Goal: Task Accomplishment & Management: Complete application form

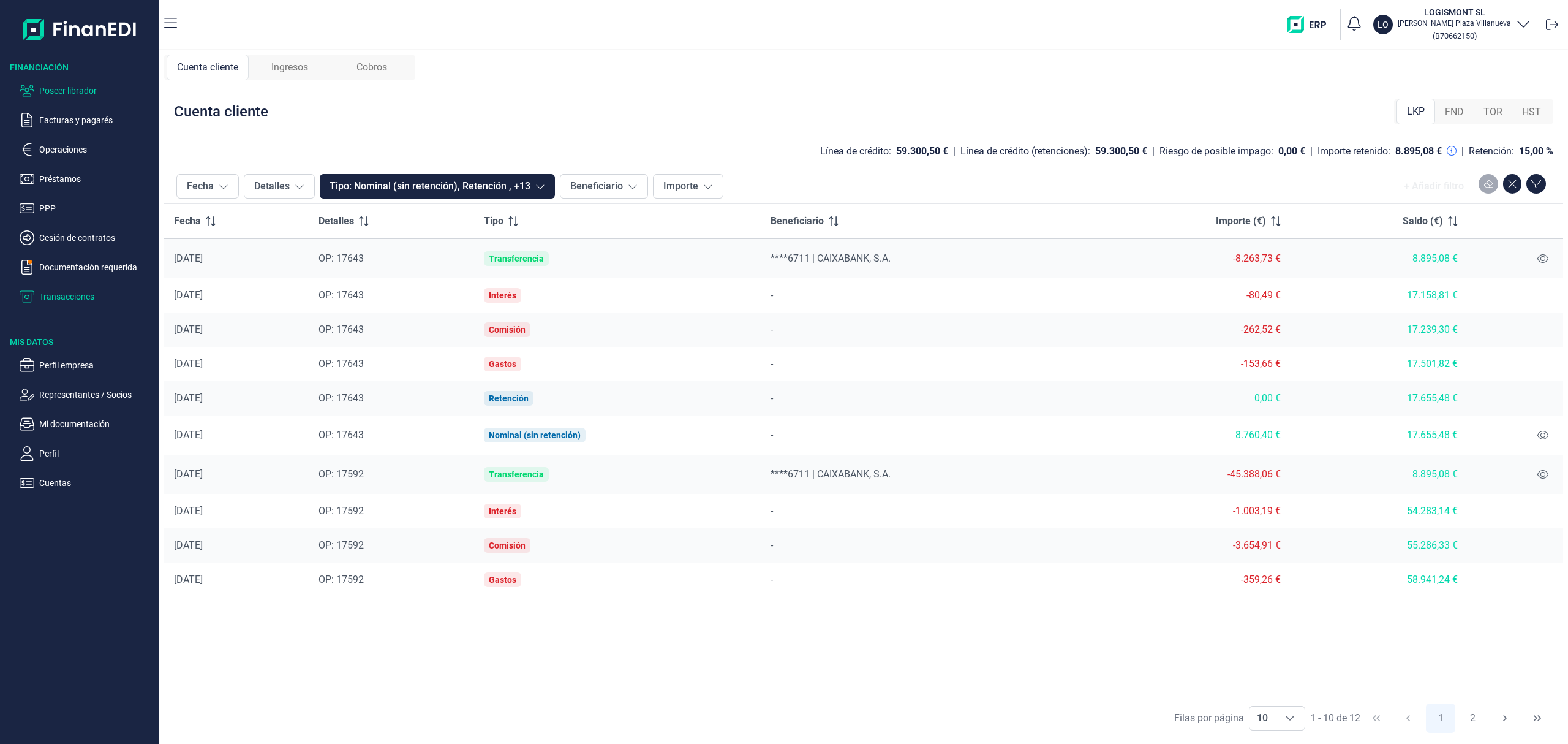
click at [94, 96] on p "Poseer librador" at bounding box center [97, 90] width 115 height 14
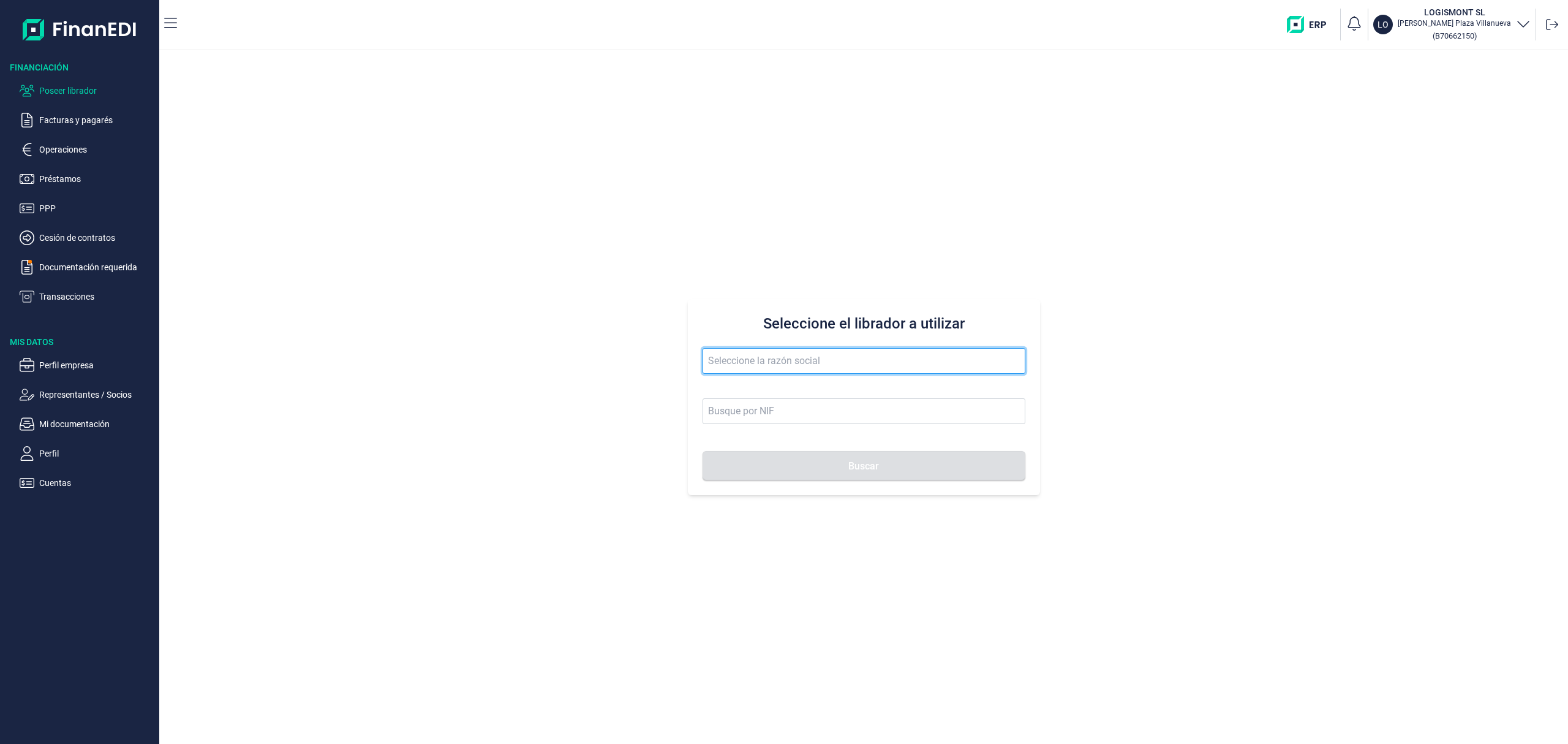
click at [820, 356] on input "text" at bounding box center [864, 361] width 323 height 26
click at [1336, 25] on img "button" at bounding box center [1311, 24] width 48 height 17
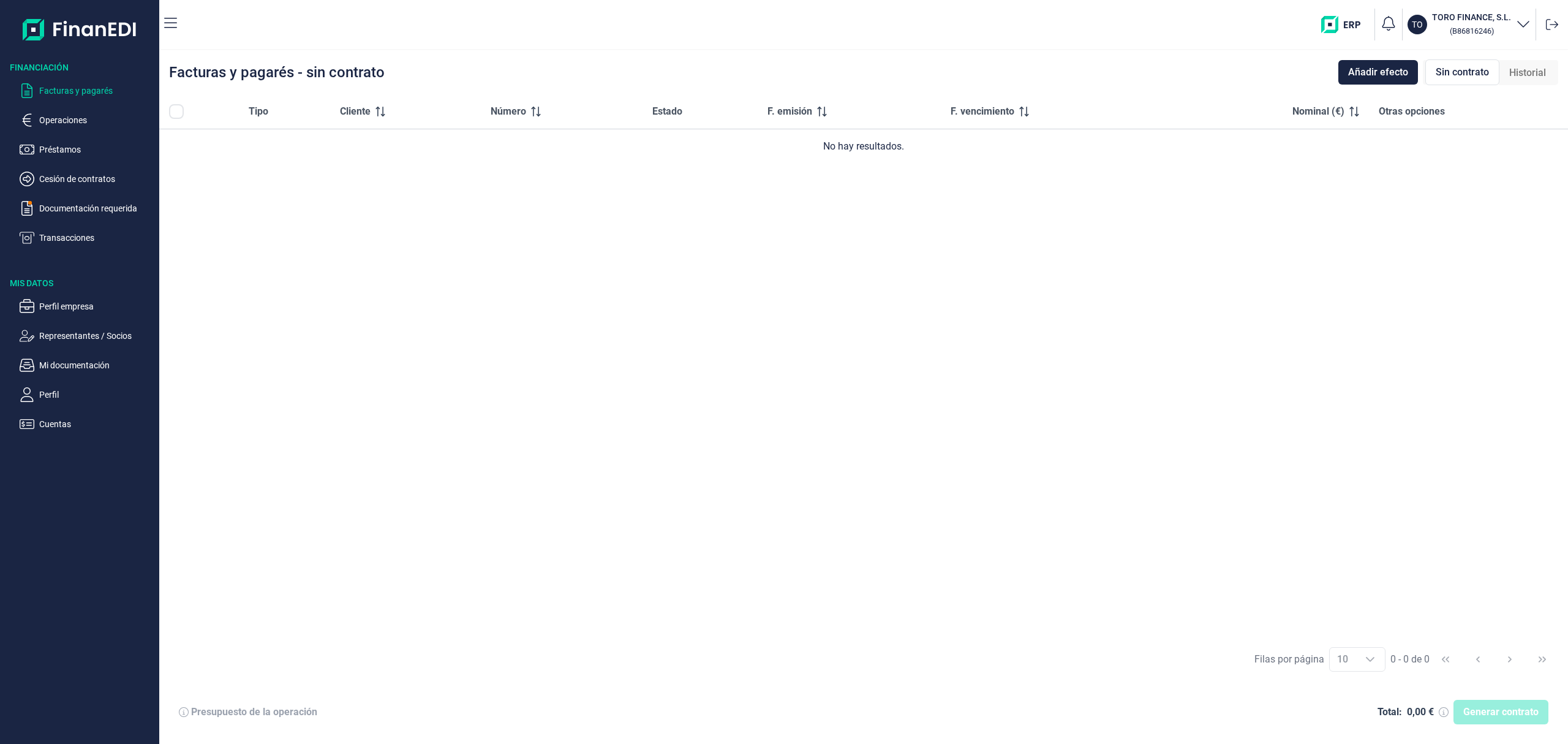
click at [27, 20] on img at bounding box center [79, 29] width 114 height 39
click at [1495, 18] on h3 "TORO FINANCE, S.L." at bounding box center [1472, 17] width 79 height 12
click at [1510, 62] on icon at bounding box center [1511, 61] width 9 height 12
click at [1552, 23] on icon at bounding box center [1552, 24] width 12 height 12
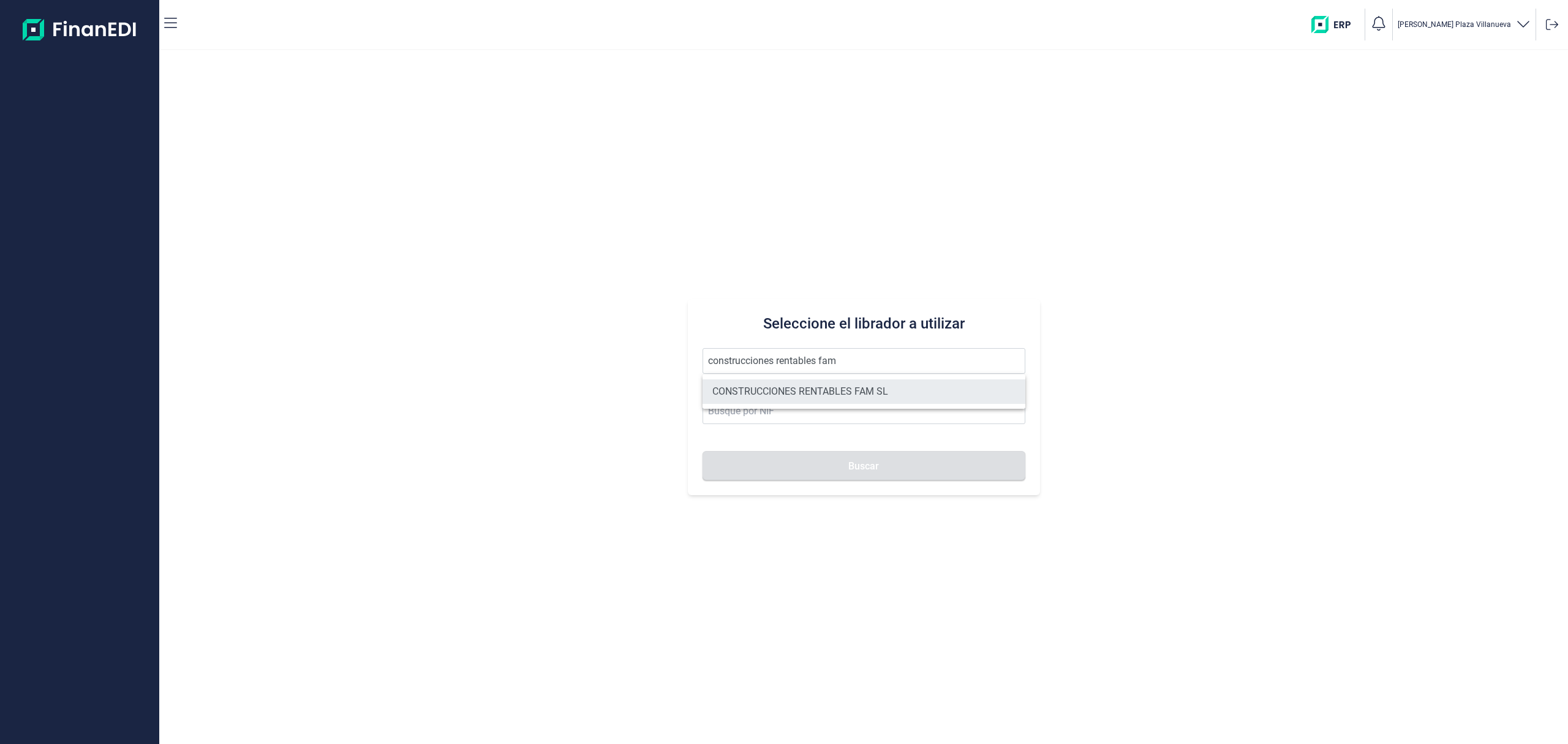
click at [821, 388] on li "CONSTRUCCIONES RENTABLES FAM SL" at bounding box center [864, 392] width 323 height 25
type input "CONSTRUCCIONES RENTABLES FAM SL"
type input "B93653566"
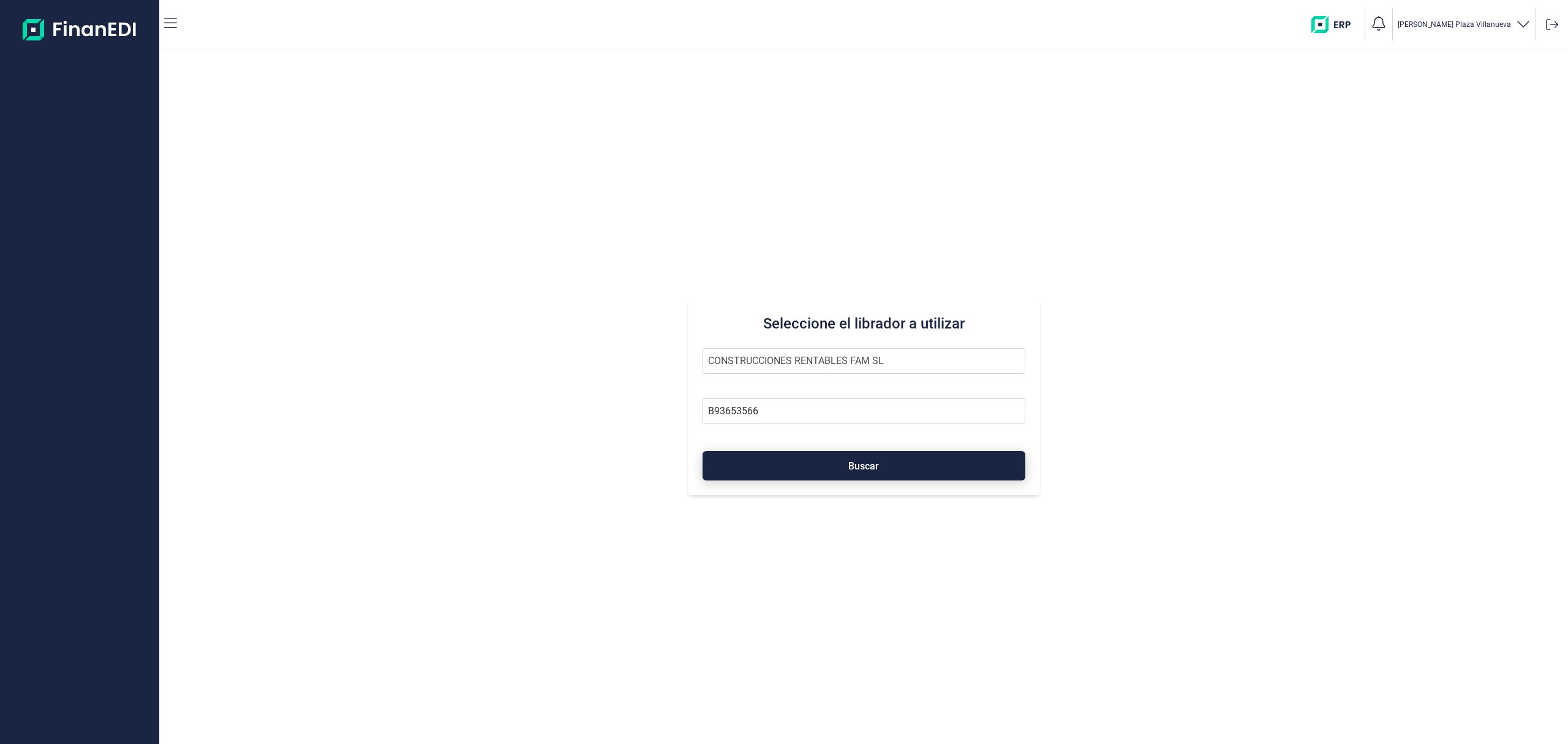
click at [847, 459] on button "Buscar" at bounding box center [864, 465] width 323 height 30
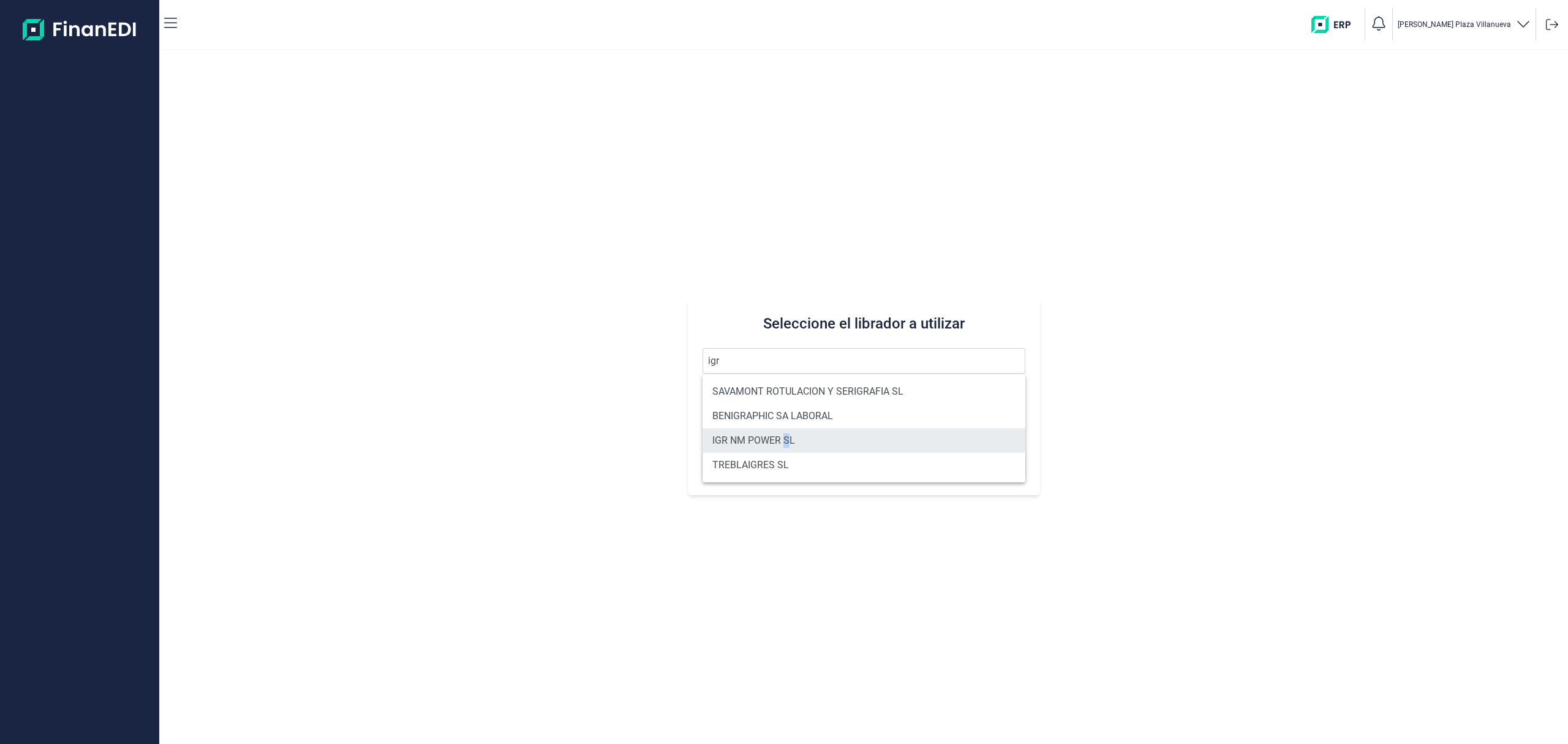
drag, startPoint x: 785, startPoint y: 439, endPoint x: 800, endPoint y: 445, distance: 16.2
click at [788, 438] on li "IGR NM POWER SL" at bounding box center [864, 440] width 323 height 25
type input "IGR NM POWER SL"
type input "B40658668"
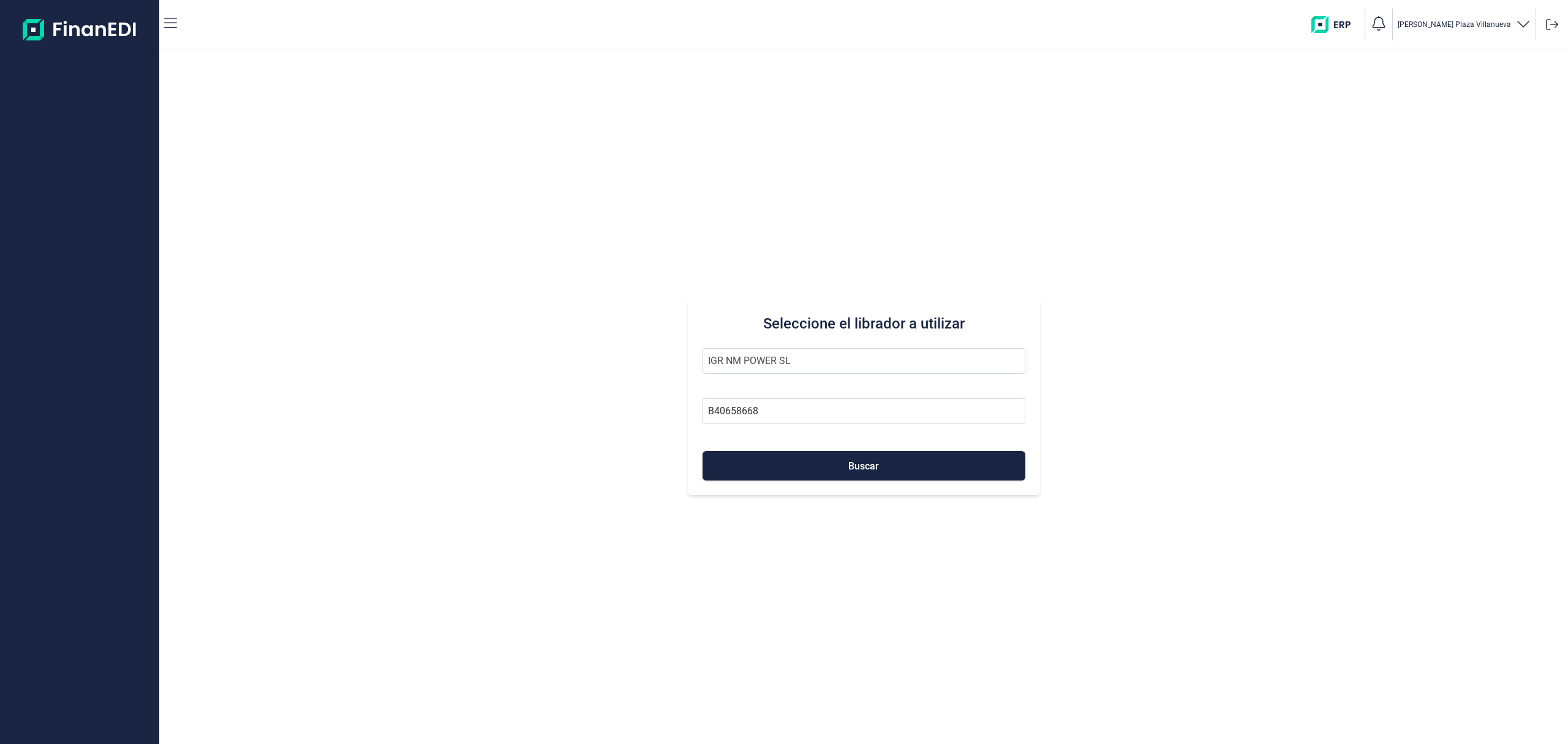
click at [809, 447] on form "IGR NM POWER SL B40658668 Buscar" at bounding box center [864, 414] width 323 height 132
click at [817, 467] on button "Buscar" at bounding box center [864, 465] width 323 height 30
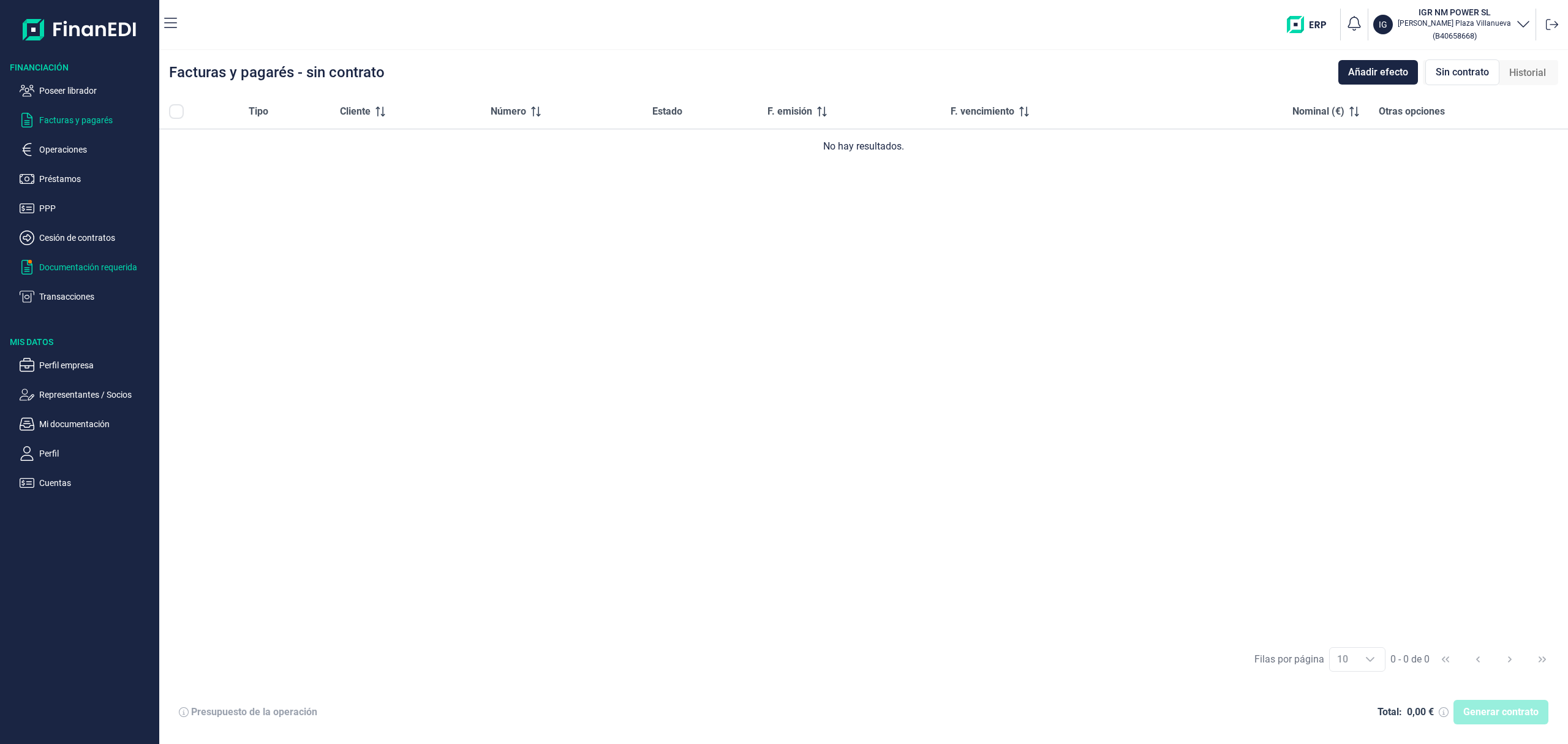
click at [101, 270] on p "Documentación requerida" at bounding box center [97, 267] width 115 height 14
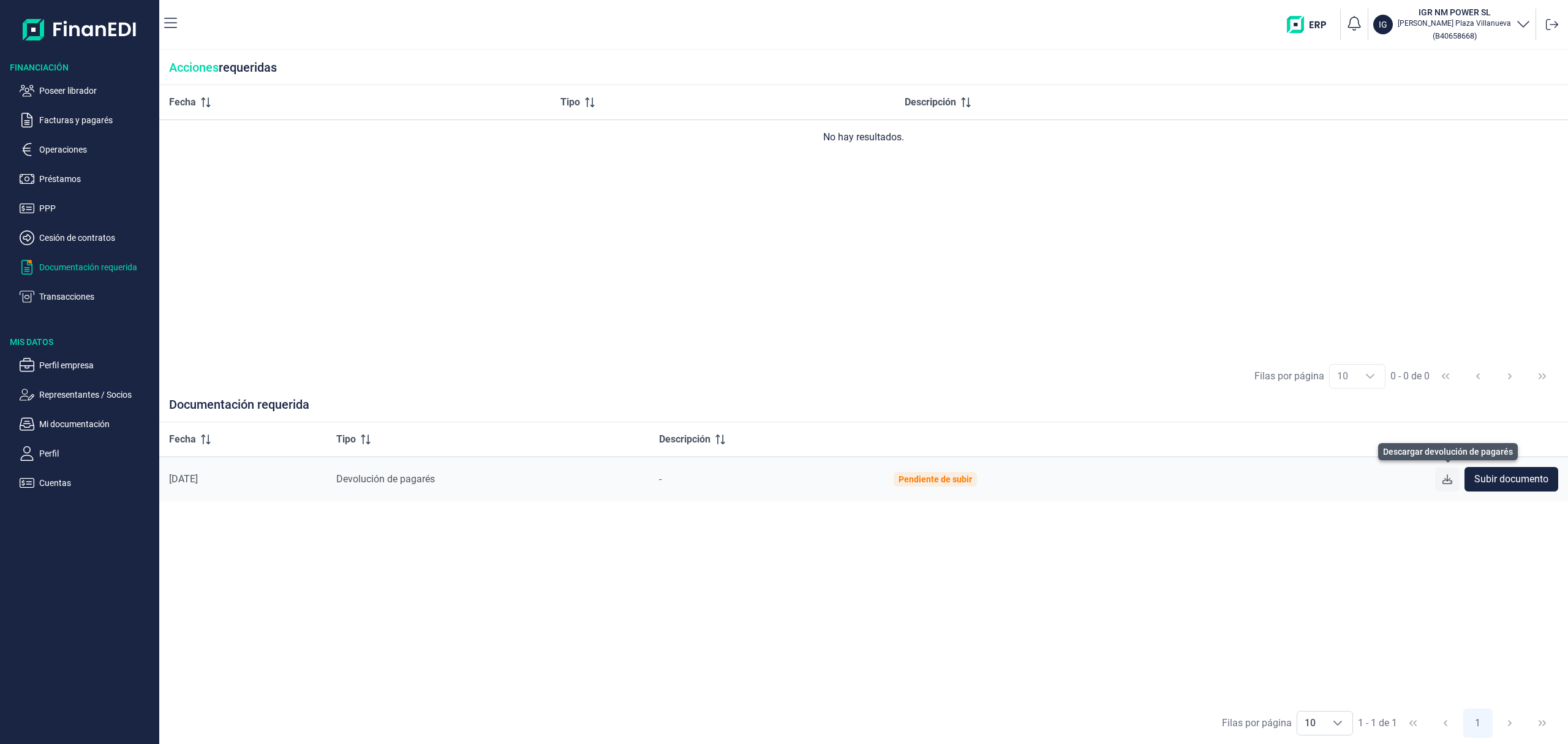
click at [1445, 479] on icon at bounding box center [1448, 479] width 10 height 10
click at [77, 90] on p "Poseer librador" at bounding box center [97, 90] width 115 height 14
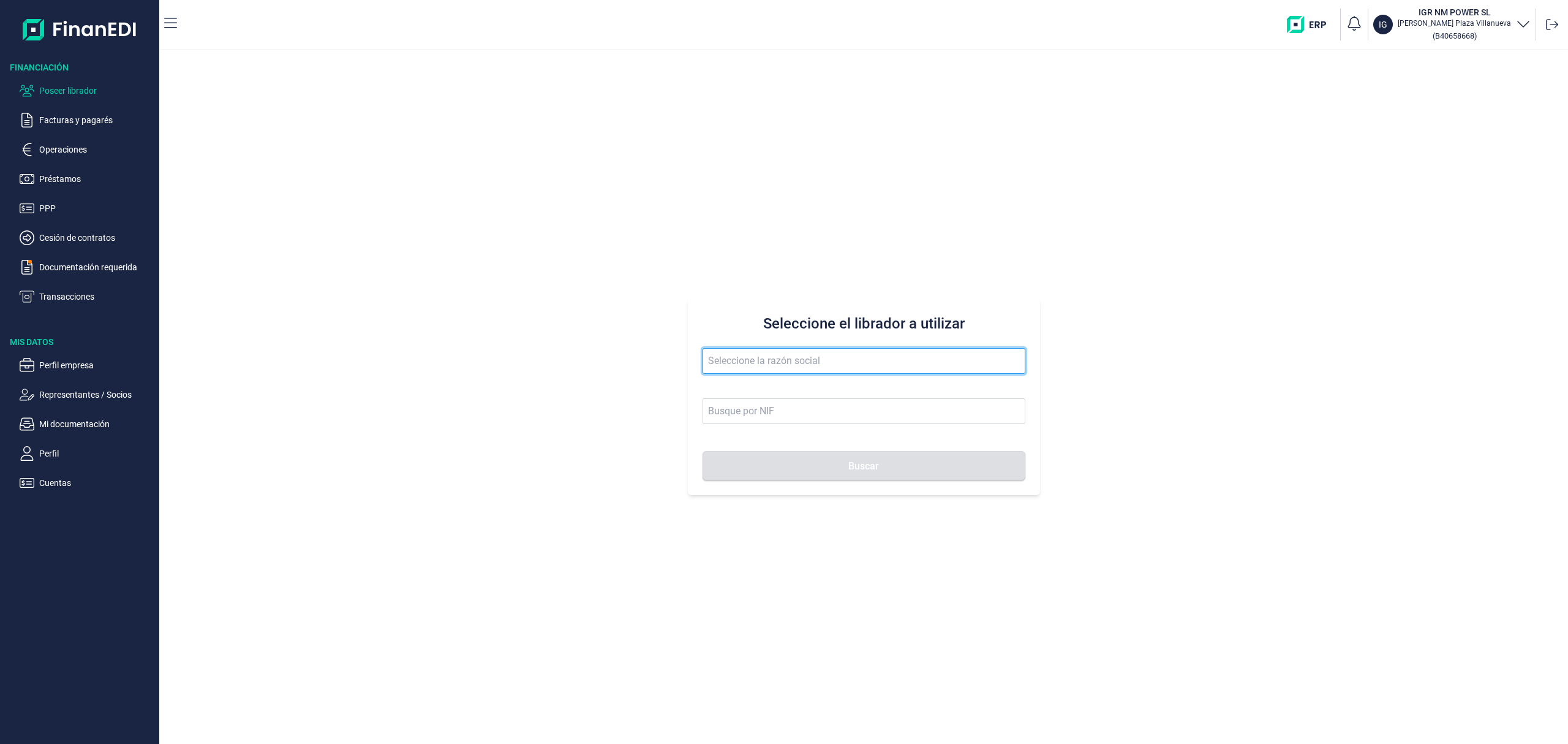
click at [750, 354] on input "text" at bounding box center [864, 361] width 323 height 26
click at [796, 390] on li "CONSTRUCCIONES RENTABLES FAM SL" at bounding box center [864, 392] width 323 height 25
type input "CONSTRUCCIONES RENTABLES FAM SL"
type input "B93653566"
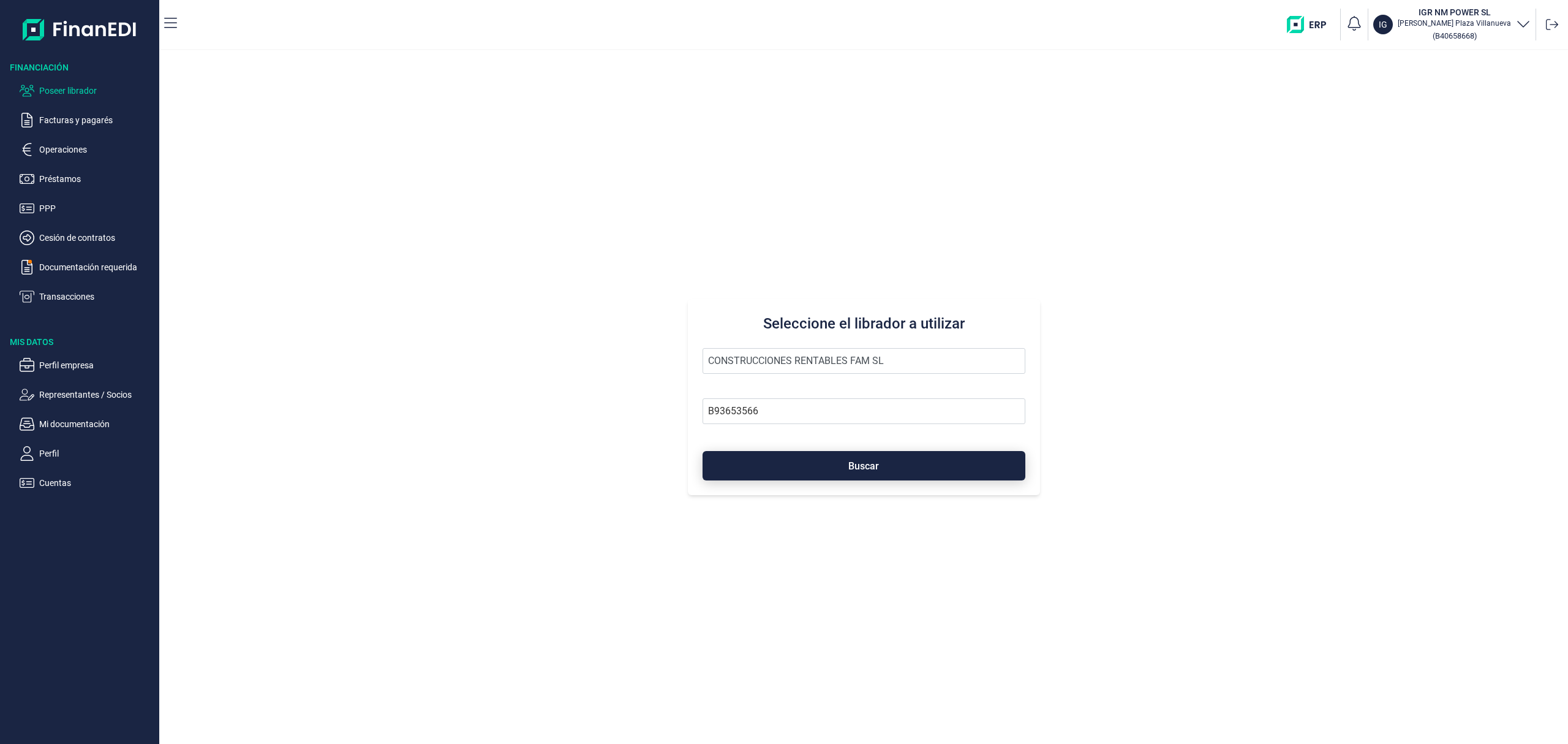
click at [882, 473] on button "Buscar" at bounding box center [864, 465] width 323 height 30
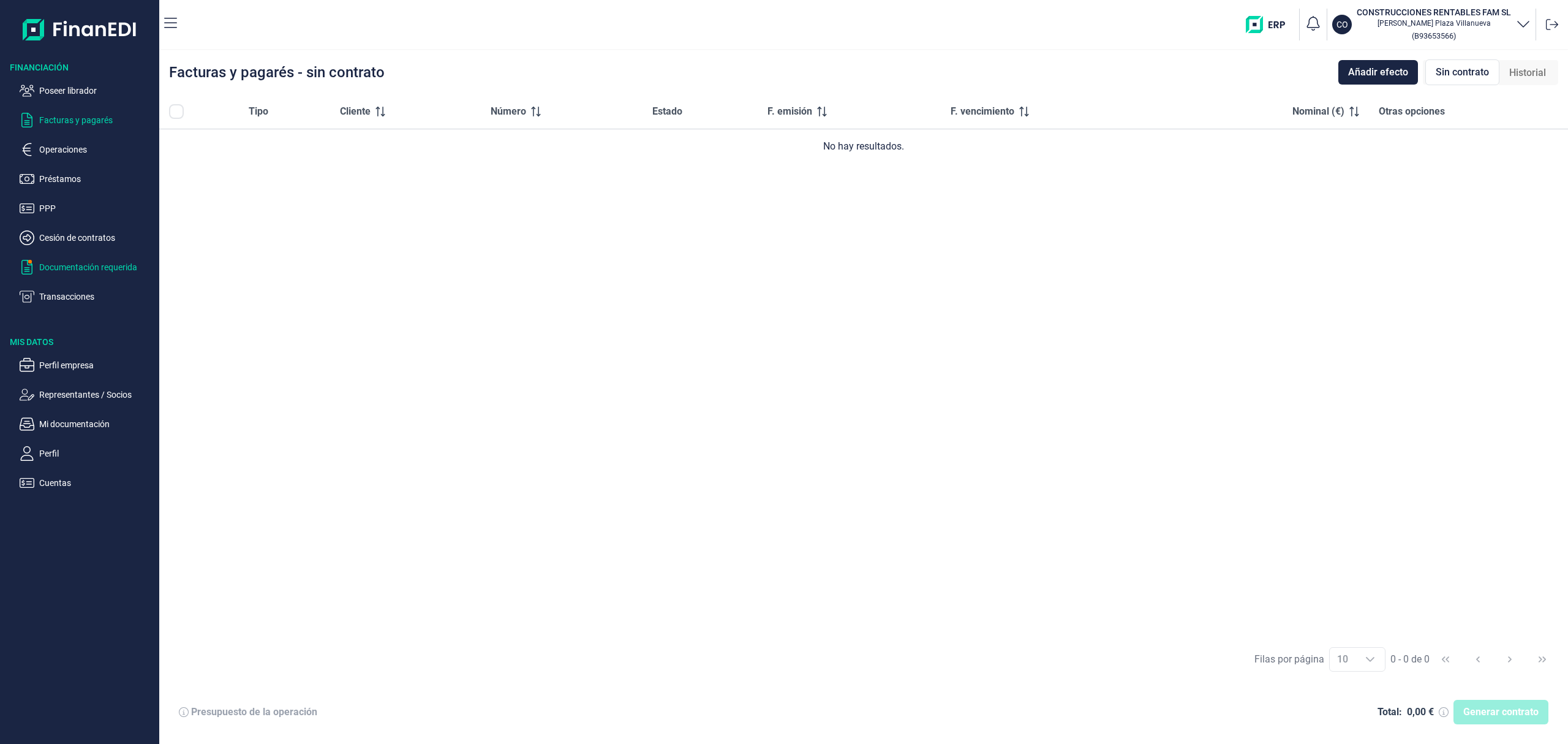
click at [104, 267] on p "Documentación requerida" at bounding box center [97, 267] width 115 height 14
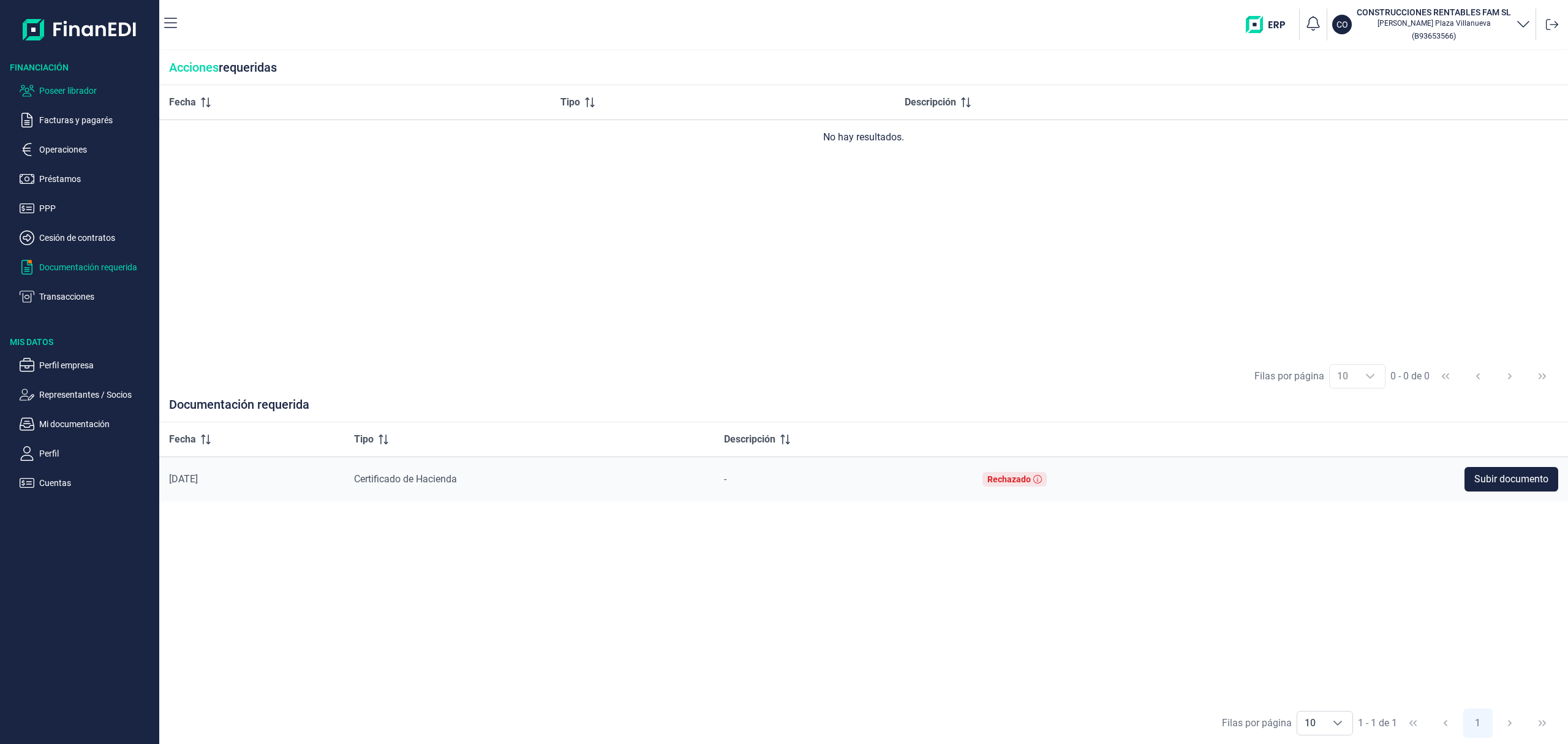
click at [69, 89] on p "Poseer librador" at bounding box center [97, 90] width 115 height 14
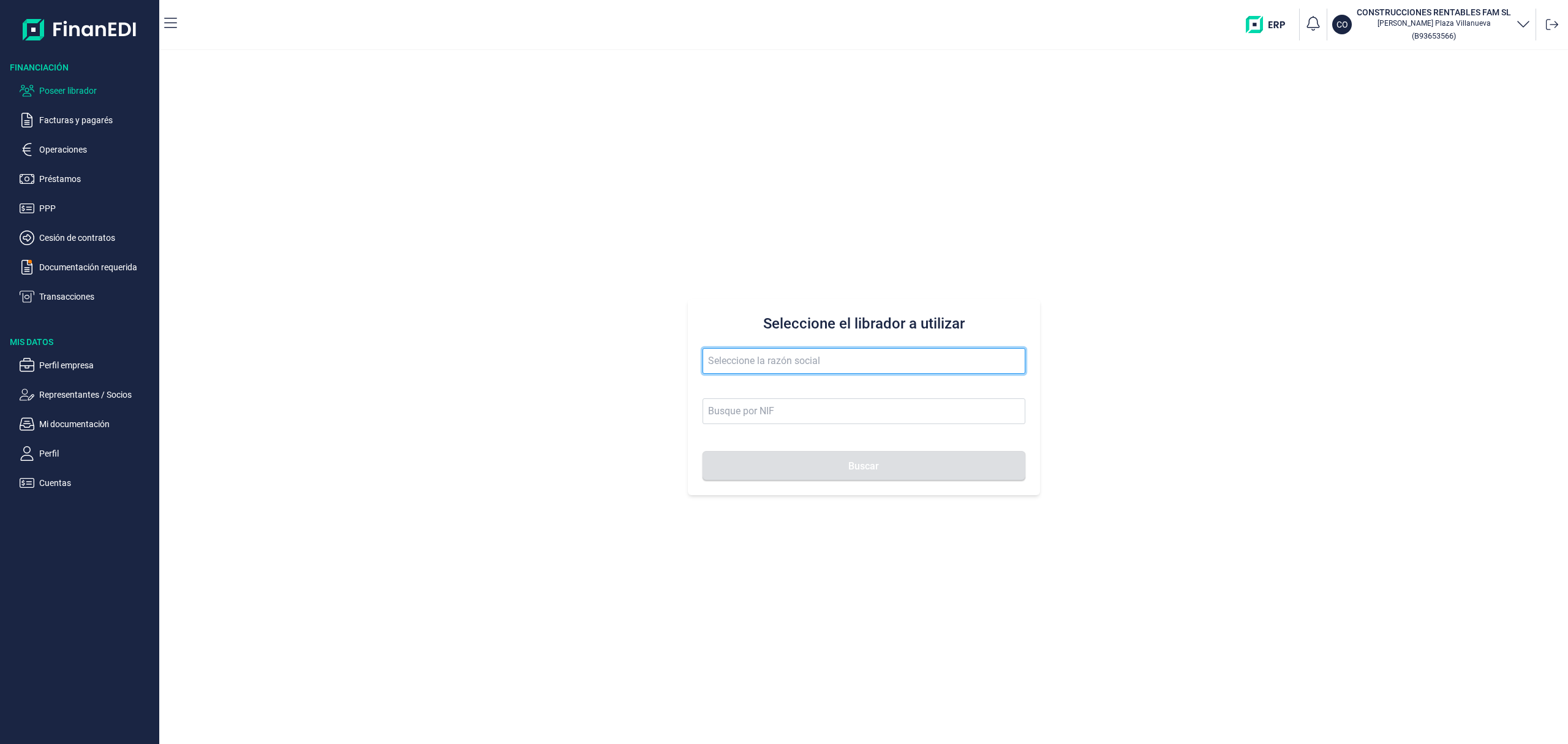
click at [858, 356] on input "text" at bounding box center [864, 361] width 323 height 26
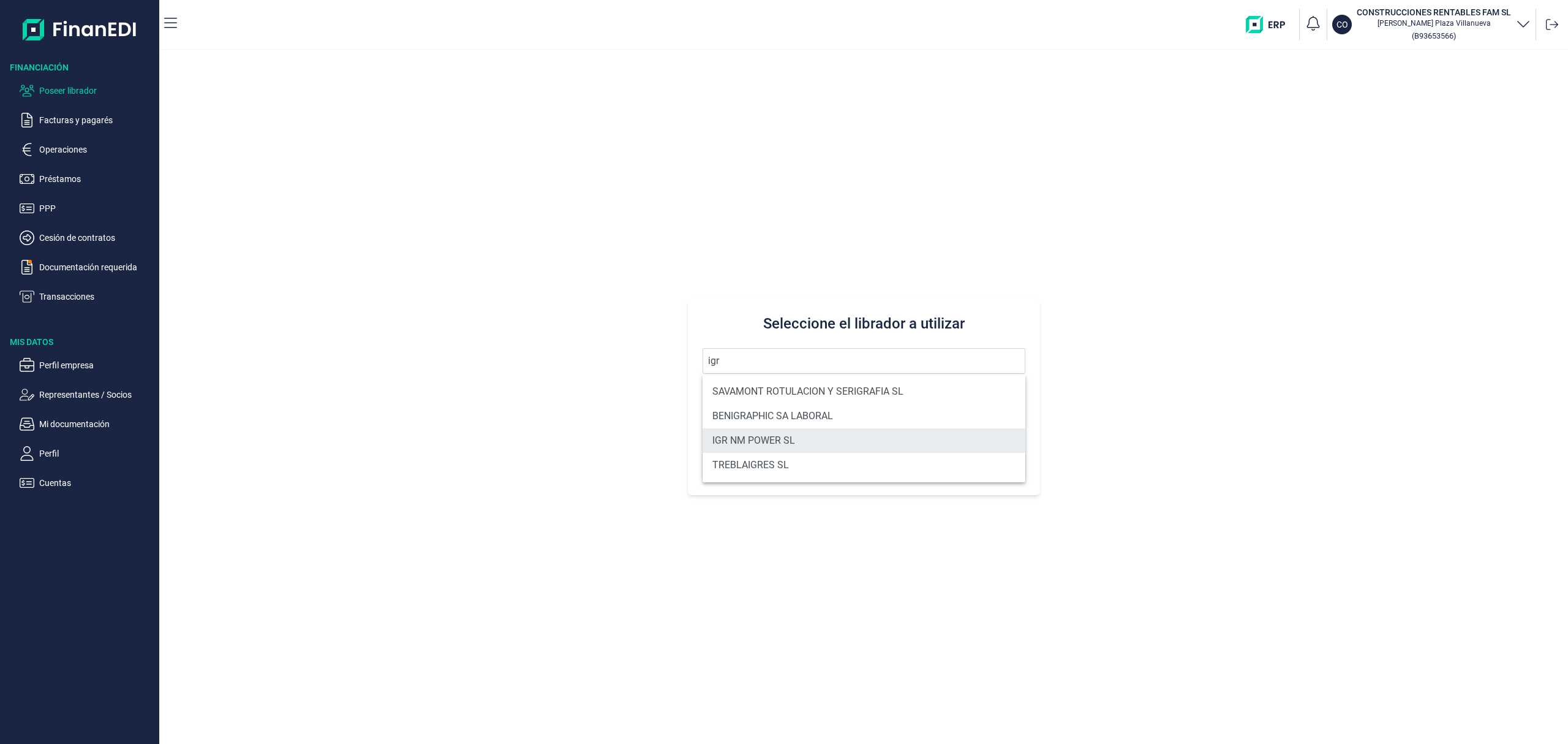
click at [784, 440] on li "IGR NM POWER SL" at bounding box center [864, 440] width 323 height 25
type input "IGR NM POWER SL"
type input "B40658668"
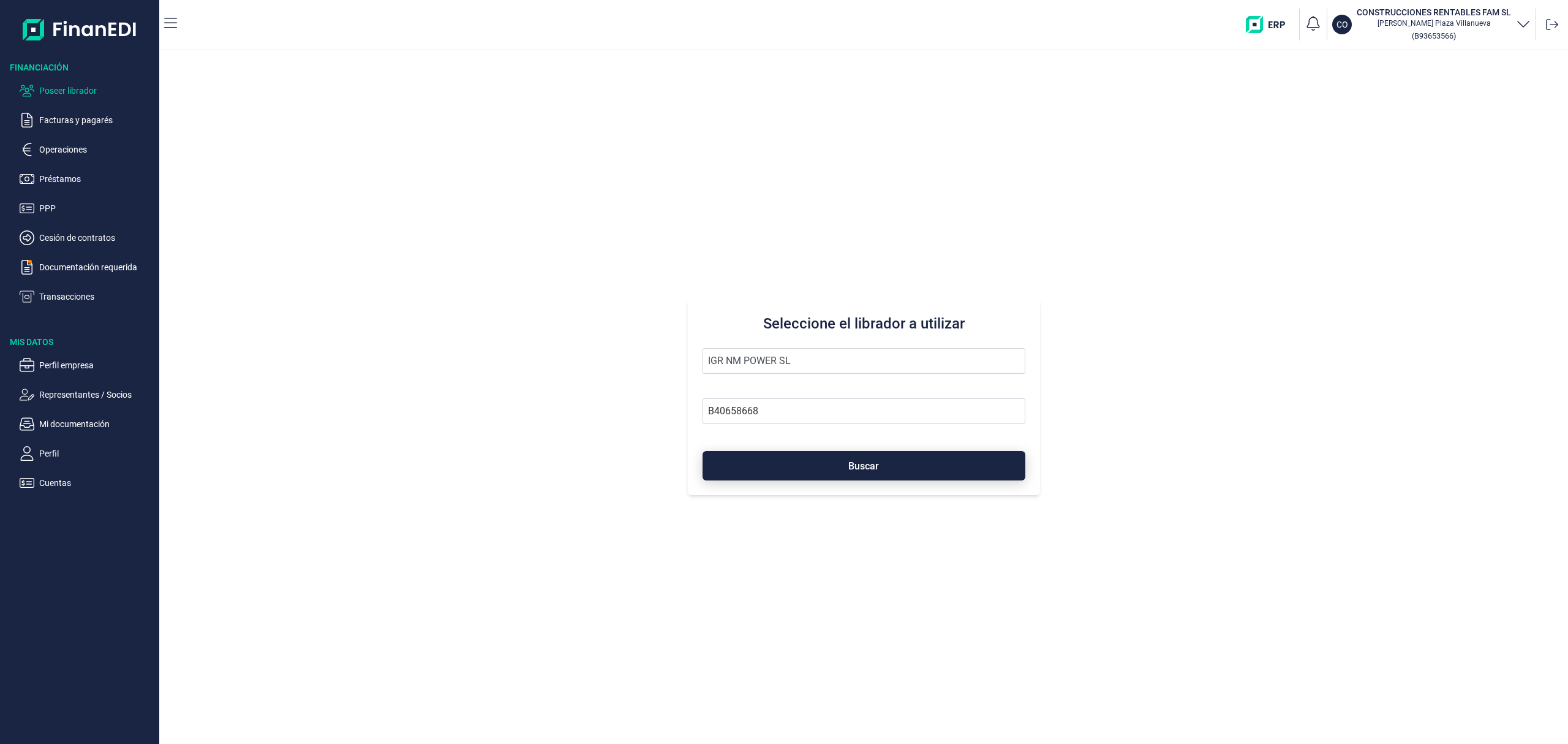
click at [792, 453] on button "Buscar" at bounding box center [864, 465] width 323 height 30
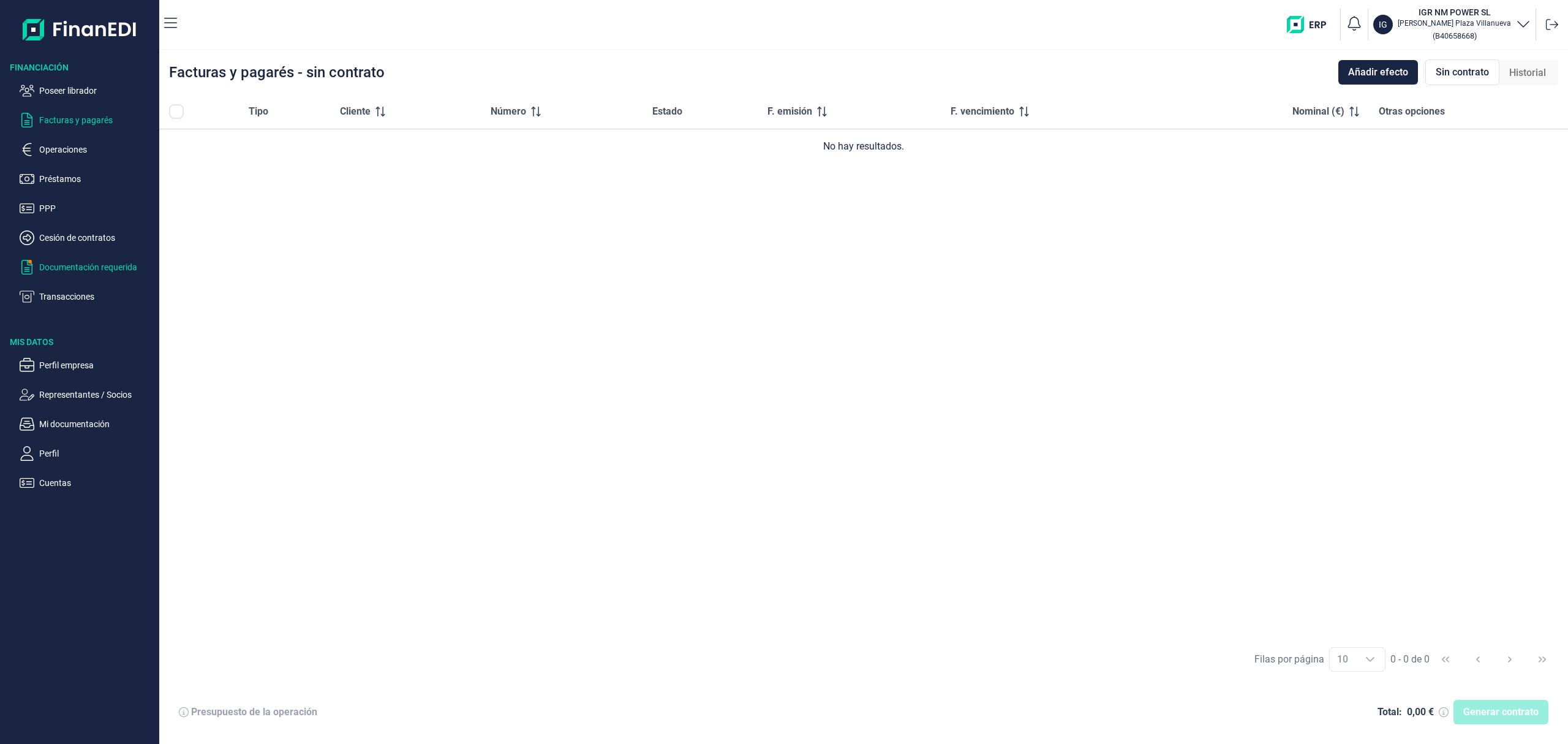
click at [102, 267] on p "Documentación requerida" at bounding box center [97, 267] width 115 height 14
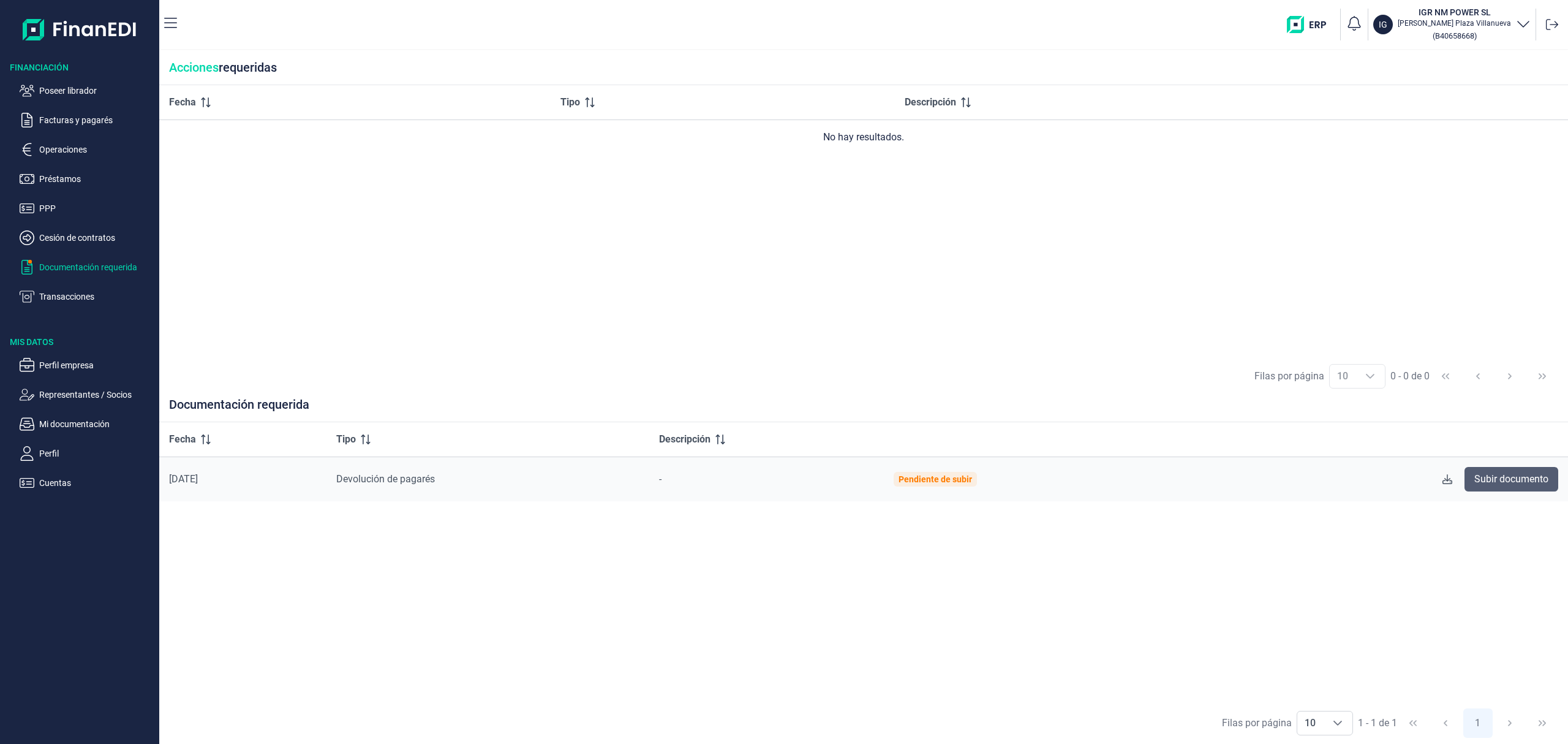
click at [1503, 474] on span "Subir documento" at bounding box center [1511, 479] width 74 height 14
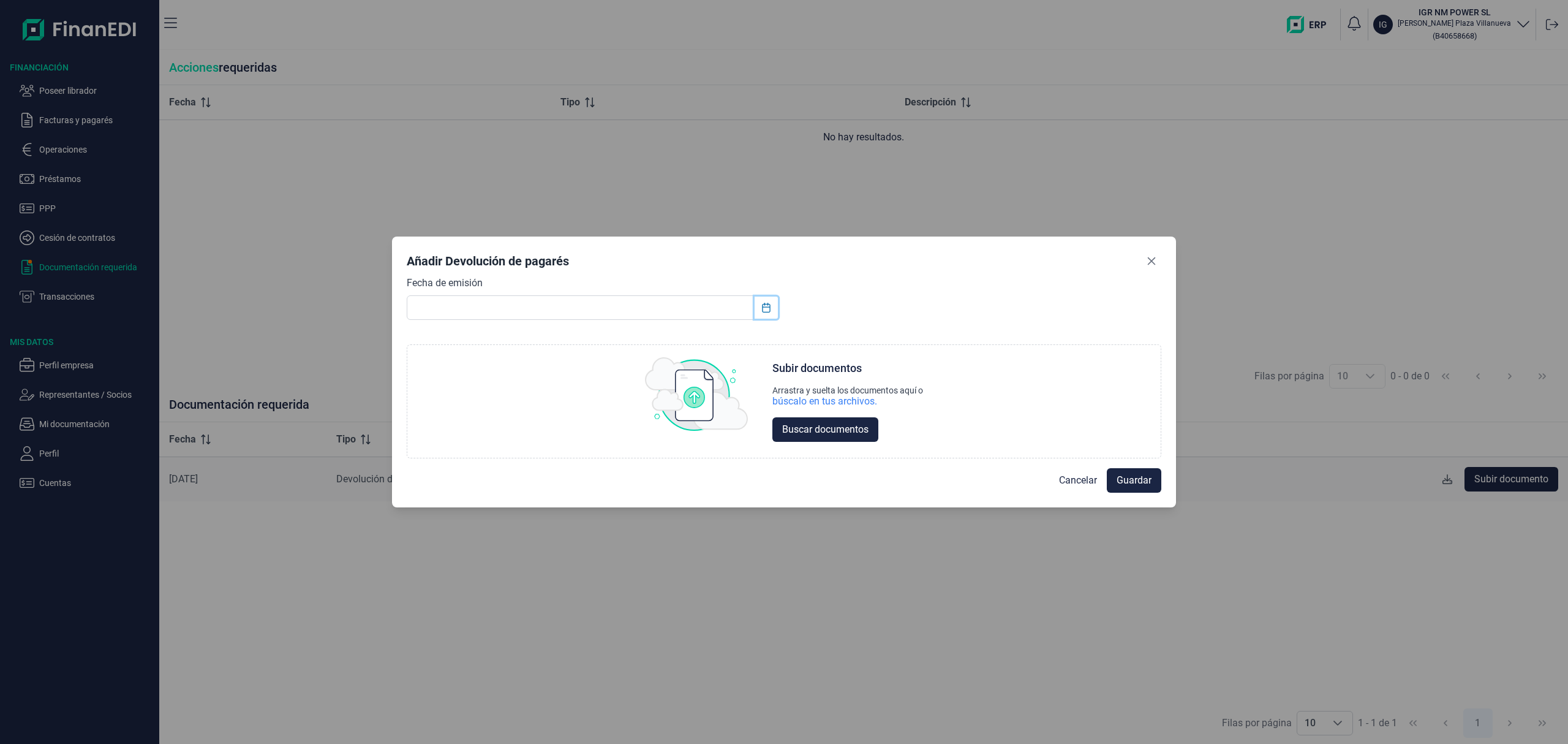
click at [775, 312] on button "Choose Date" at bounding box center [766, 308] width 23 height 22
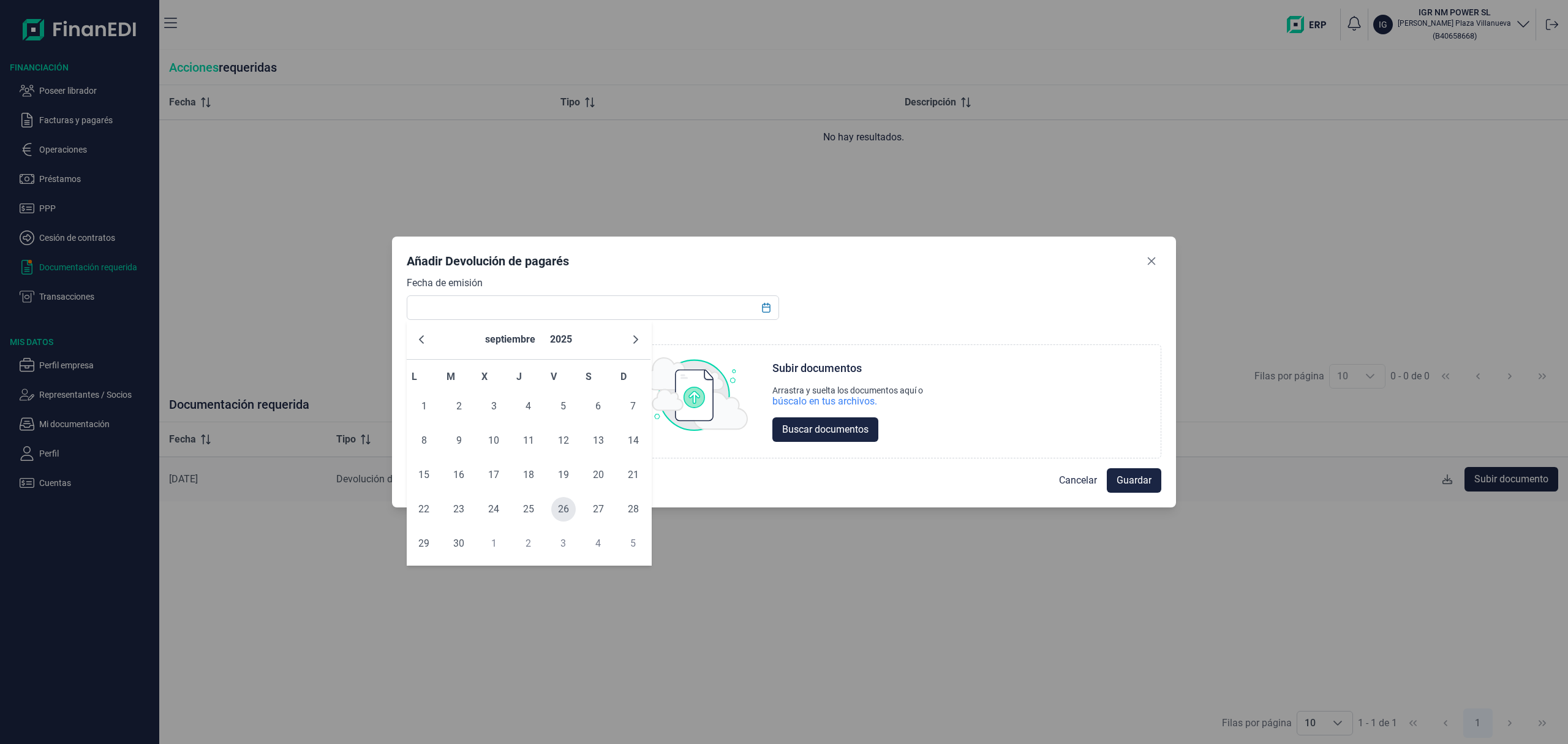
click at [571, 515] on span "26" at bounding box center [563, 509] width 25 height 25
type input "26/09/2025"
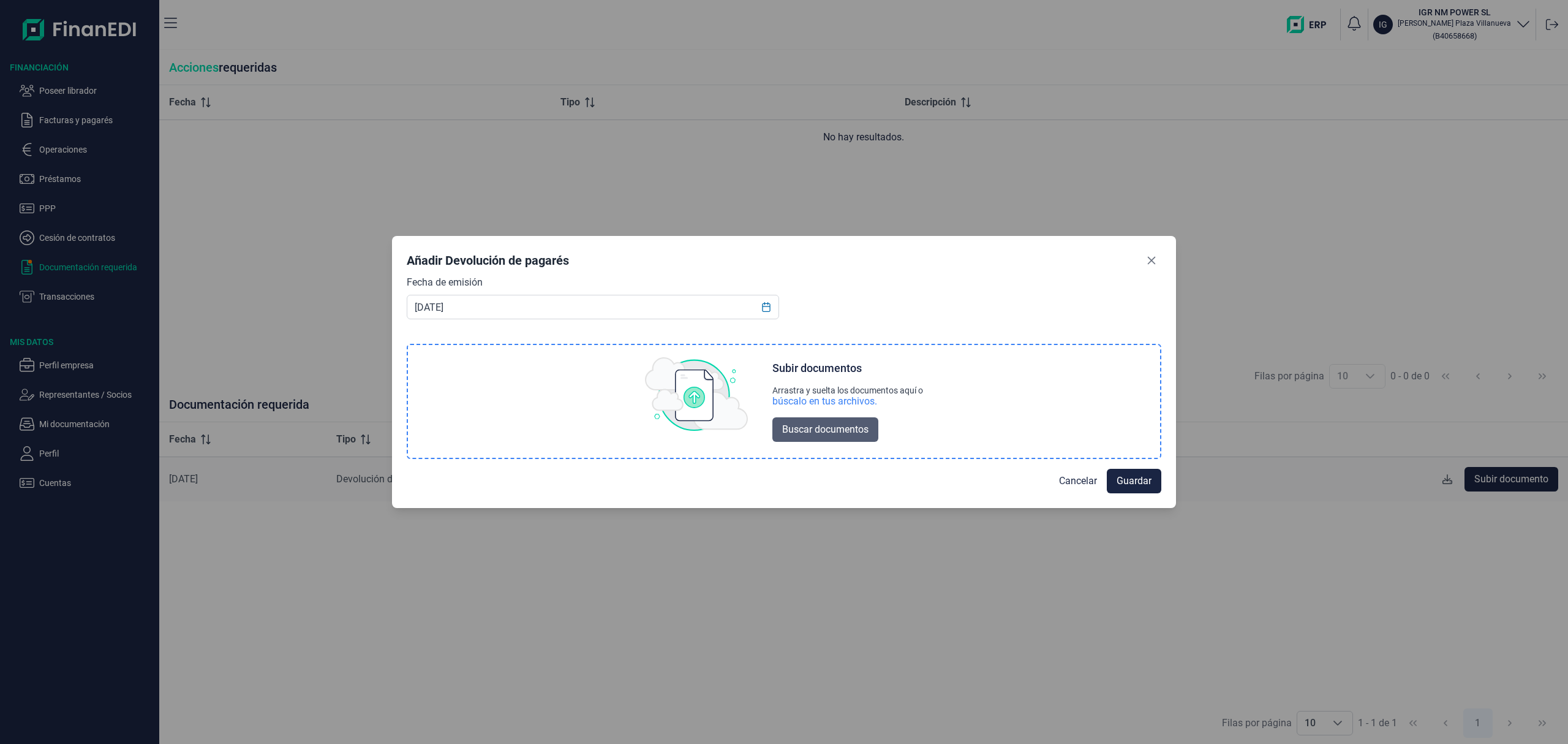
click at [864, 432] on span "Buscar documentos" at bounding box center [825, 429] width 86 height 14
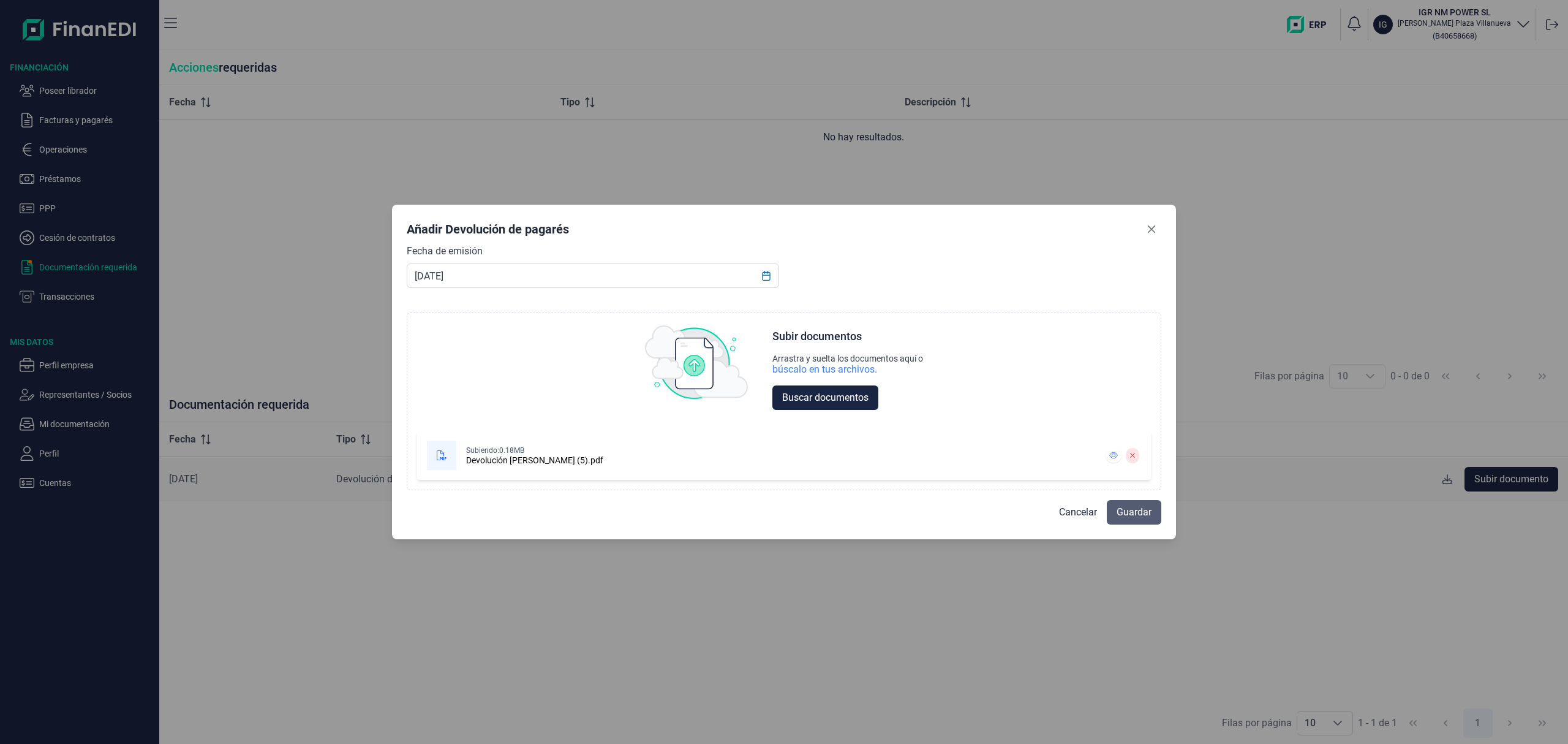
click at [1143, 513] on span "Guardar" at bounding box center [1134, 513] width 35 height 14
